Goal: Find specific page/section: Find specific page/section

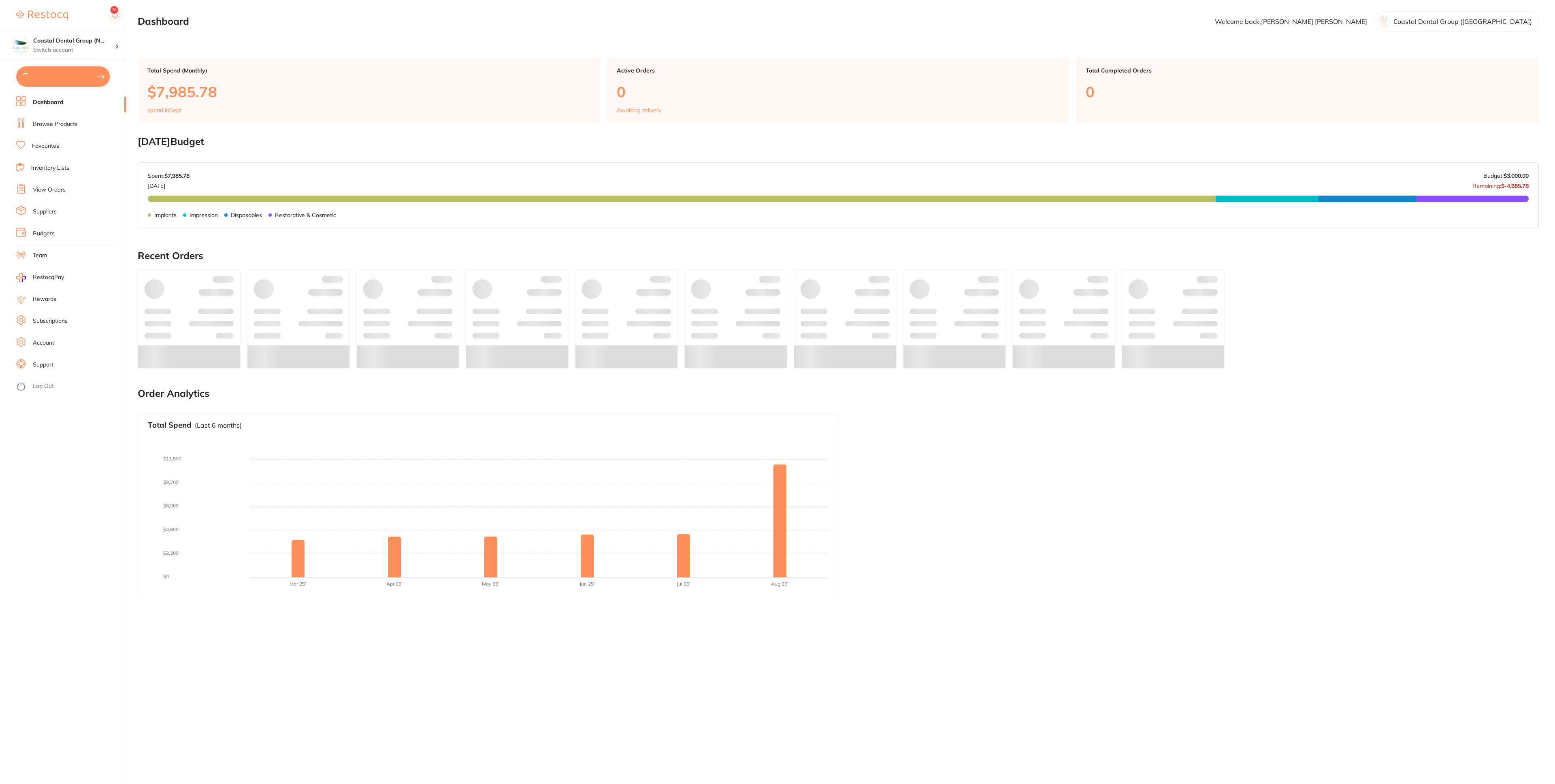
type input "3"
click at [60, 104] on link "Dashboard" at bounding box center [48, 101] width 31 height 8
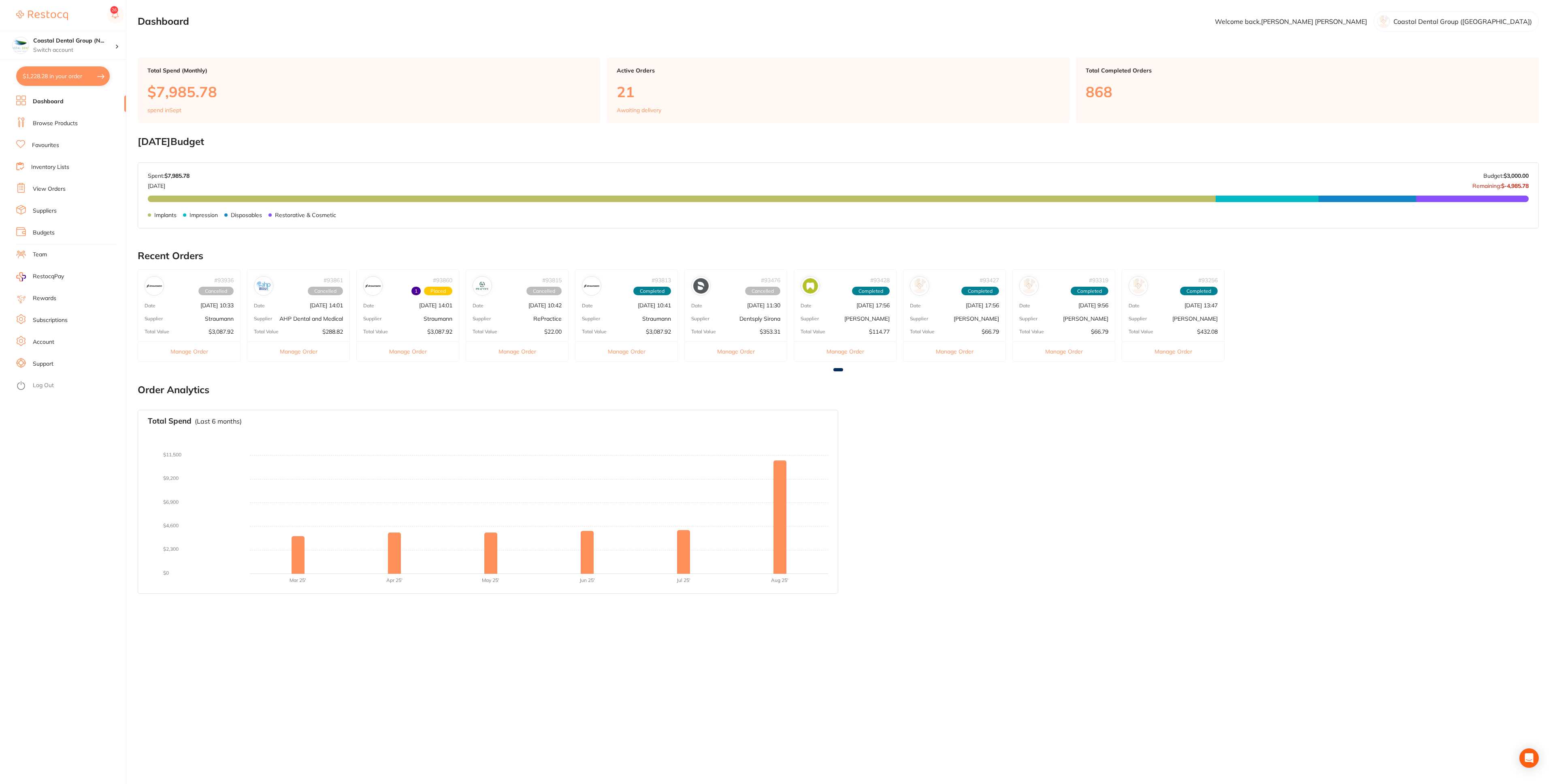
click at [34, 123] on link "Browse Products" at bounding box center [55, 123] width 45 height 8
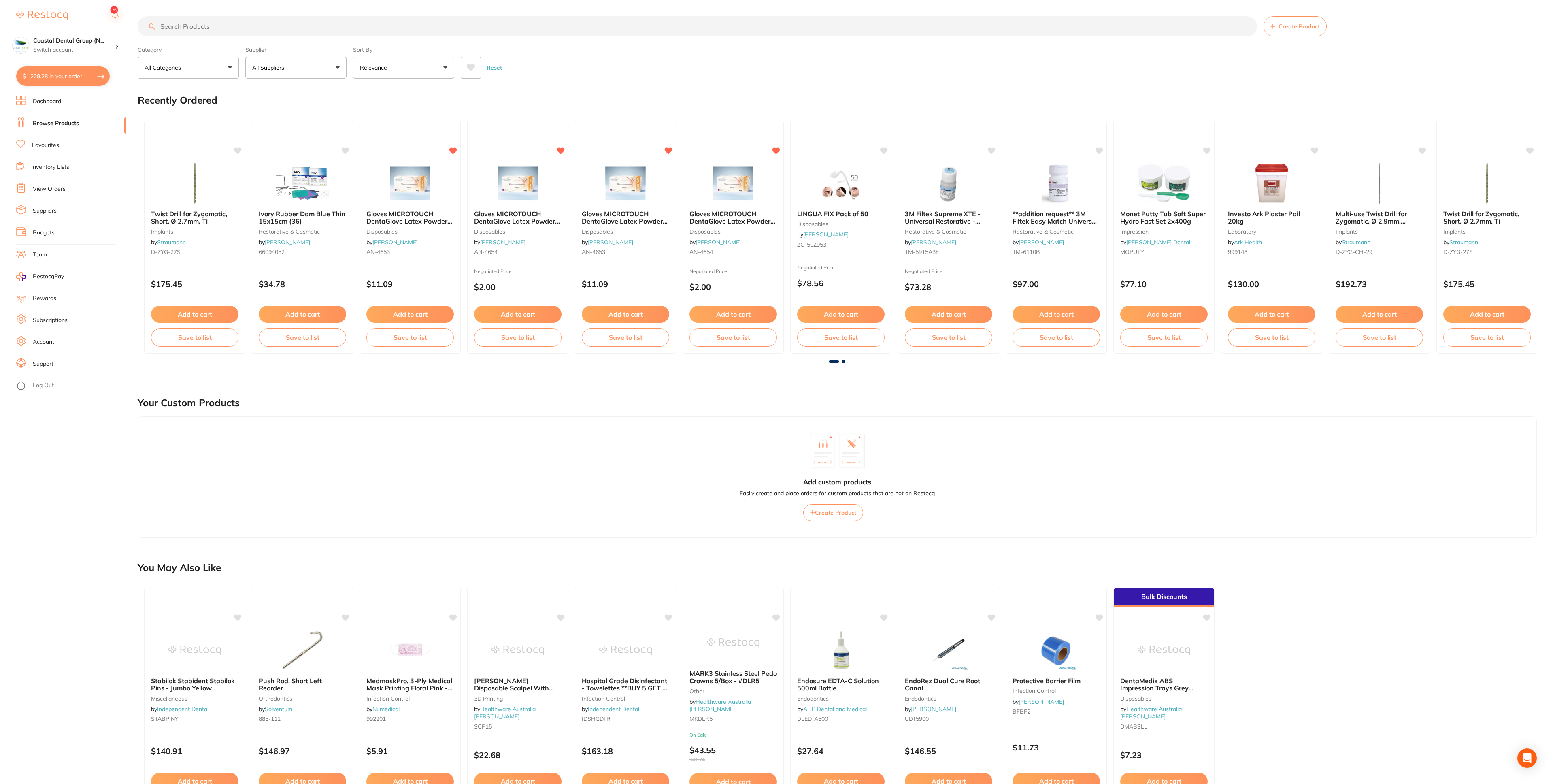
click at [69, 99] on li "Dashboard" at bounding box center [71, 101] width 110 height 12
